Goal: Use online tool/utility: Utilize a website feature to perform a specific function

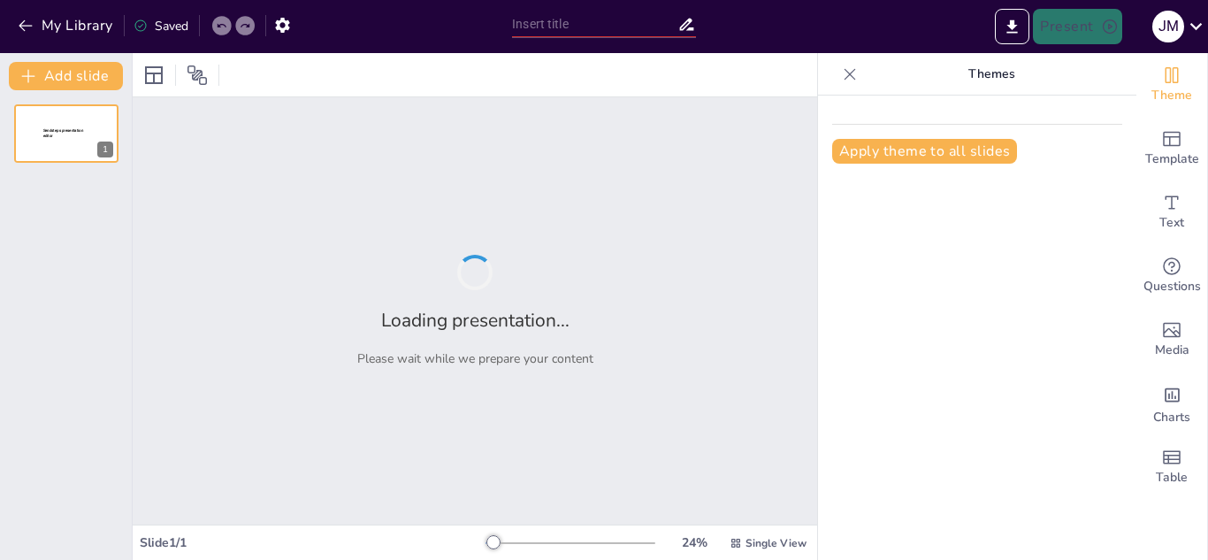
type input "Fundamentos de Geografía, Historia y Ciudadanía"
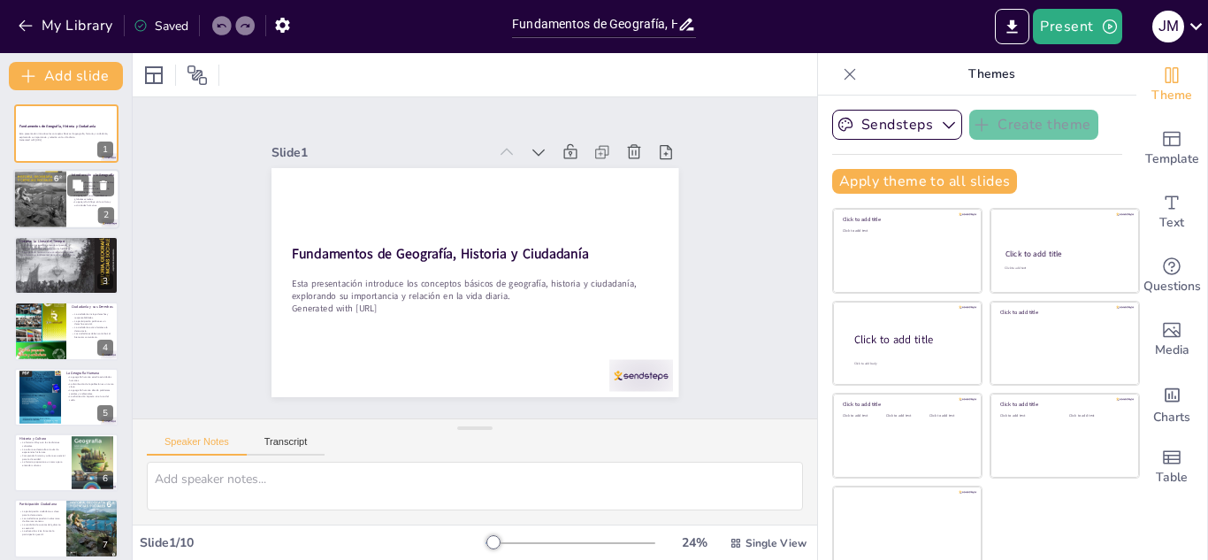
click at [46, 172] on div at bounding box center [39, 199] width 53 height 65
type textarea "La relación entre los humanos y su entorno es un concepto fundamental en geogra…"
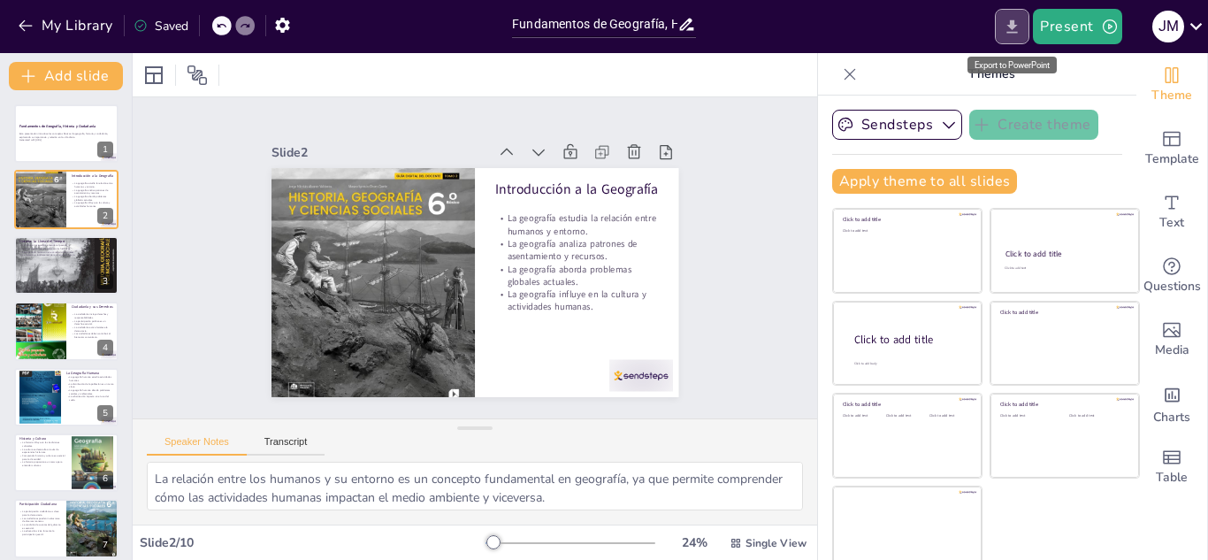
click at [1008, 27] on icon "Export to PowerPoint" at bounding box center [1012, 27] width 19 height 19
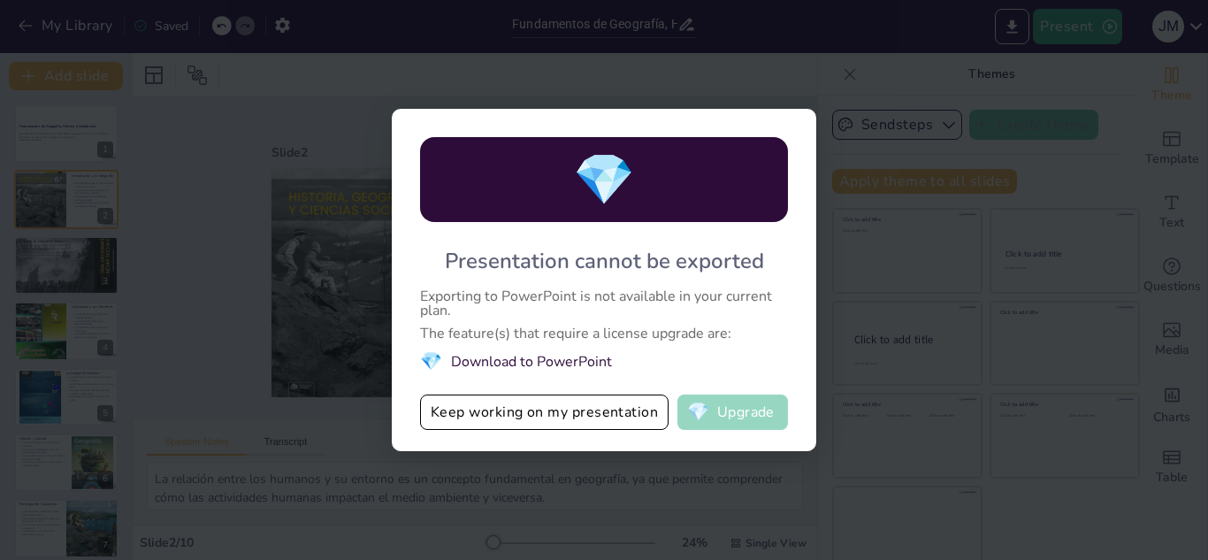
click at [741, 417] on button "💎 Upgrade" at bounding box center [733, 412] width 111 height 35
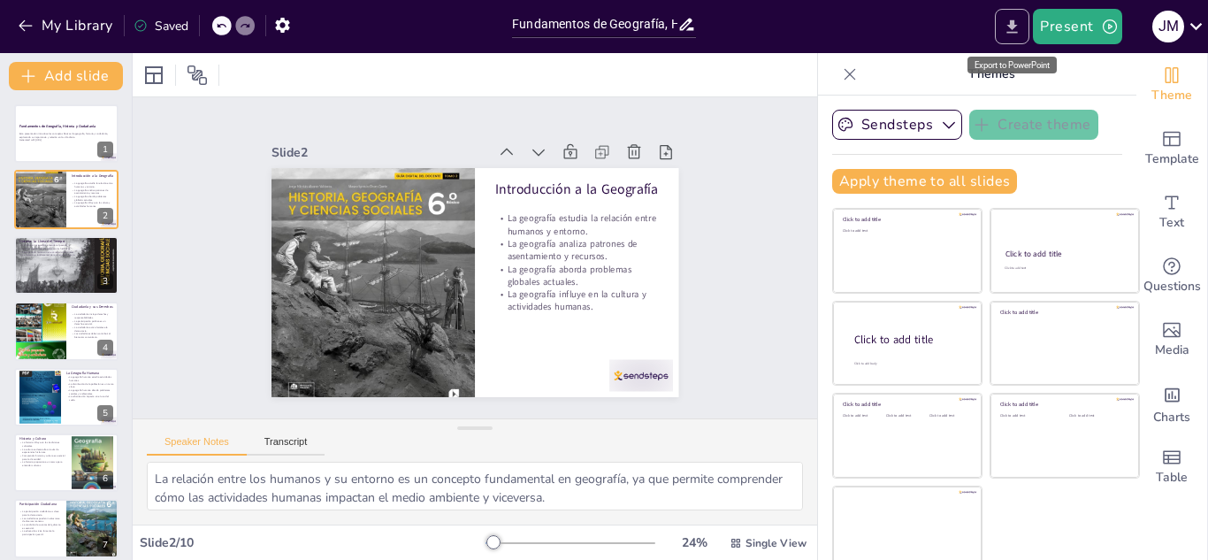
click at [1022, 20] on icon "Export to PowerPoint" at bounding box center [1012, 27] width 19 height 19
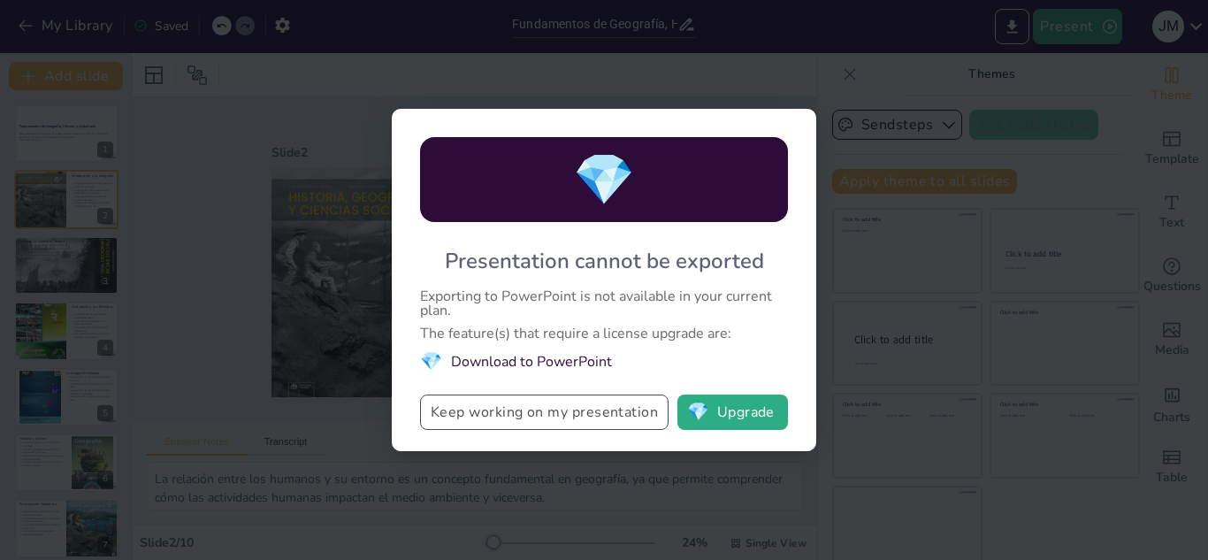
click at [519, 420] on button "Keep working on my presentation" at bounding box center [544, 412] width 249 height 35
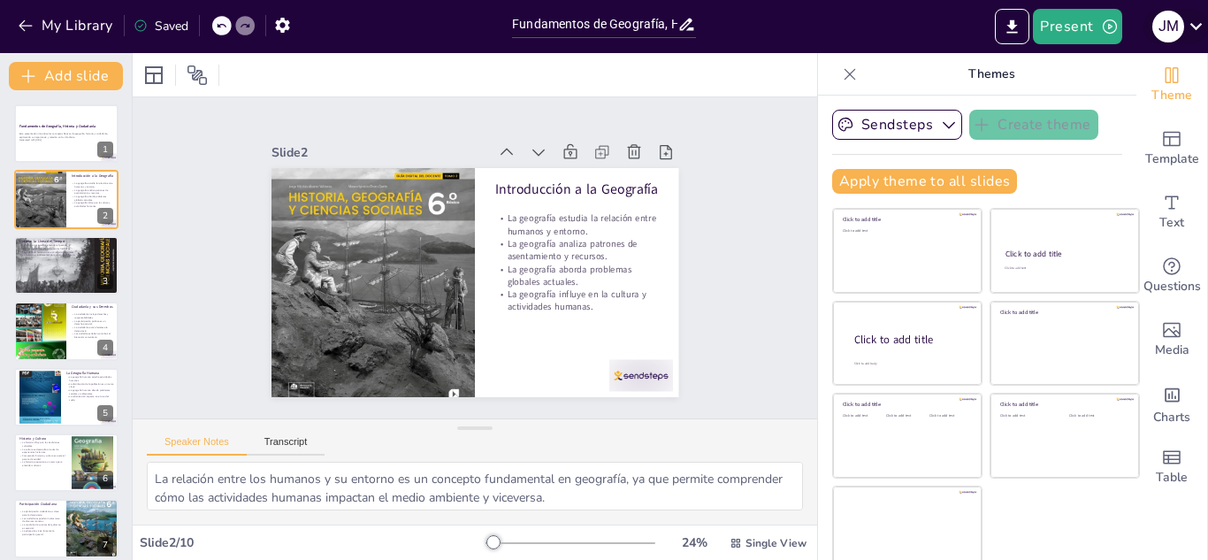
click at [1185, 24] on icon at bounding box center [1196, 26] width 24 height 24
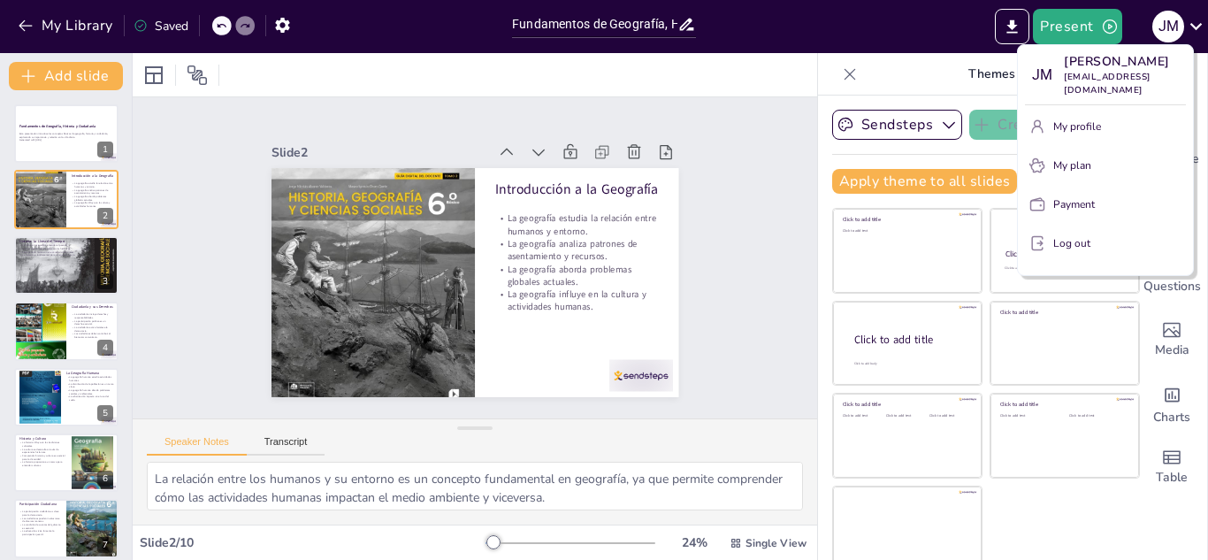
click at [696, 258] on div at bounding box center [604, 280] width 1208 height 560
